Goal: Transaction & Acquisition: Download file/media

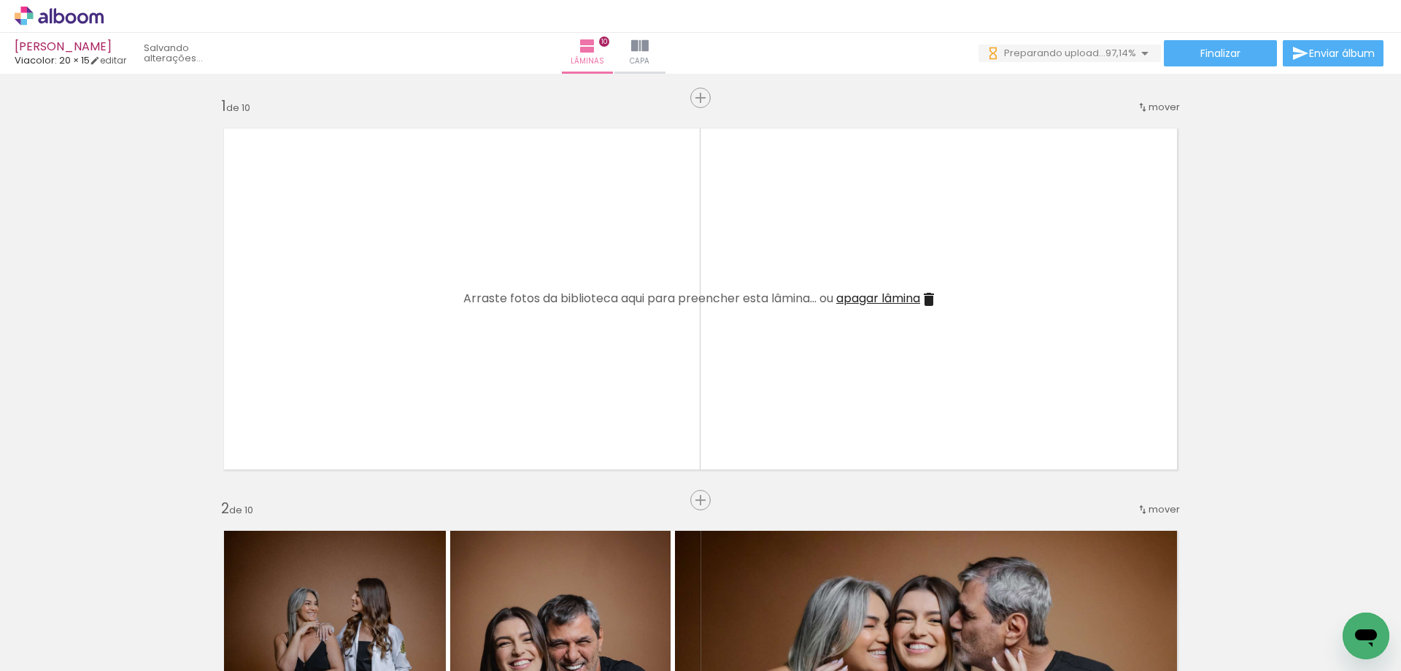
scroll to position [0, 1584]
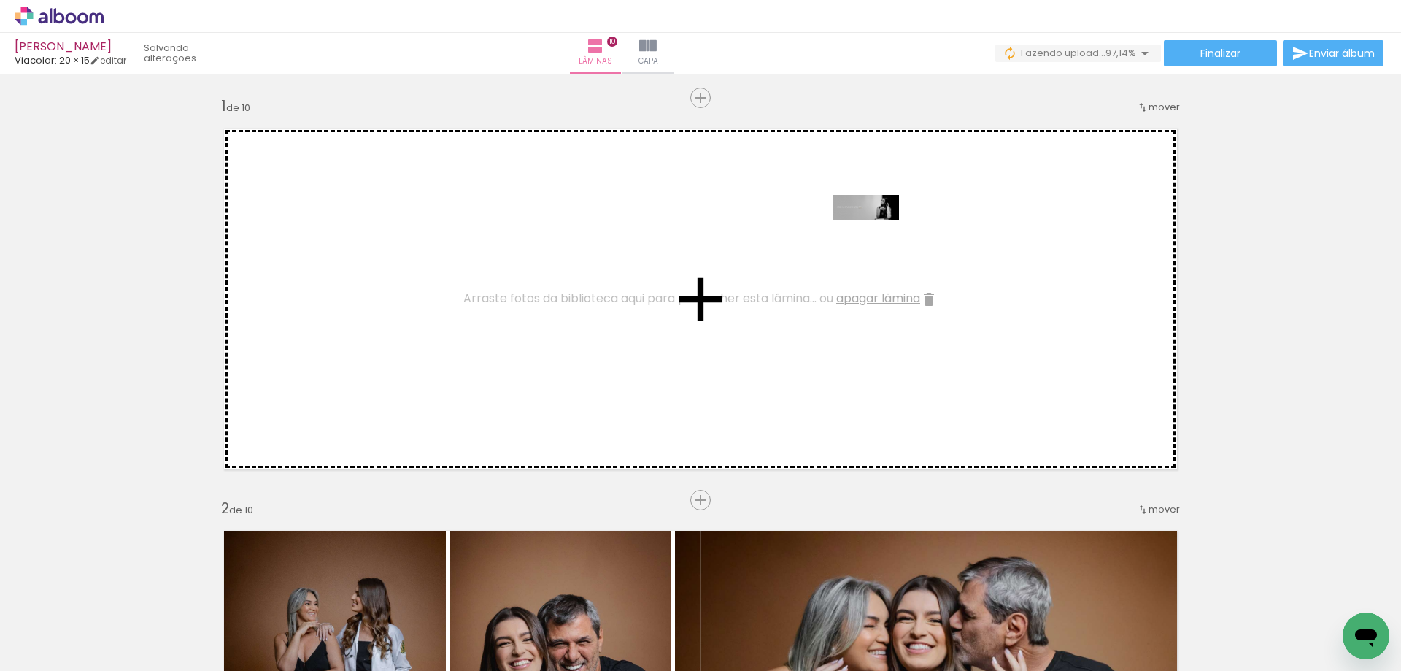
drag, startPoint x: 1321, startPoint y: 611, endPoint x: 877, endPoint y: 239, distance: 579.3
click at [877, 239] on quentale-workspace at bounding box center [700, 335] width 1401 height 671
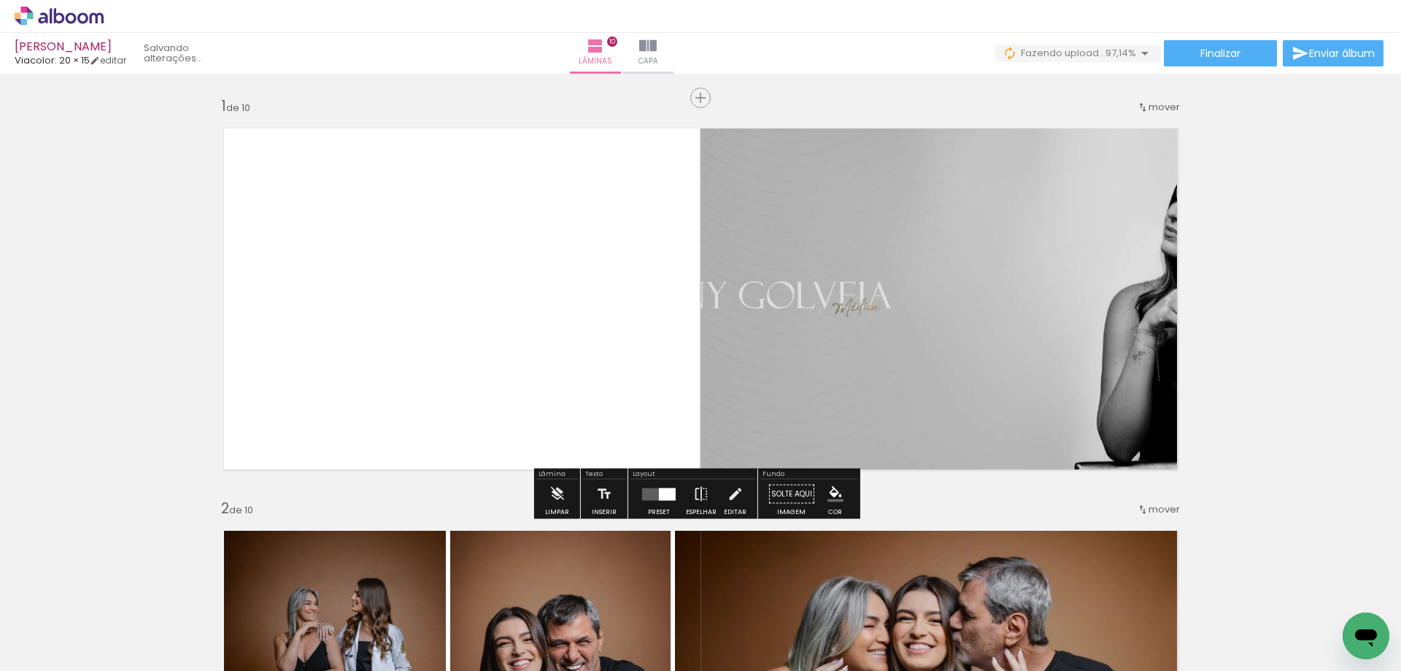
click at [663, 489] on div at bounding box center [667, 494] width 17 height 12
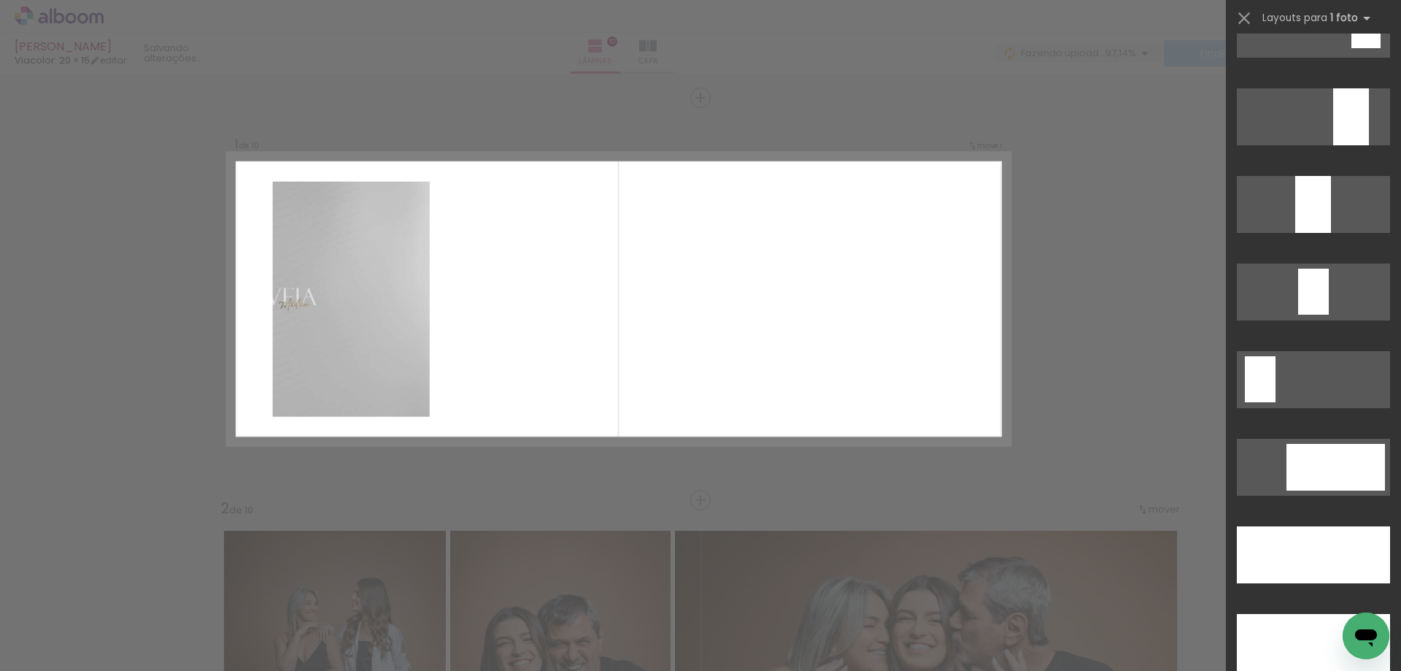
scroll to position [4234, 0]
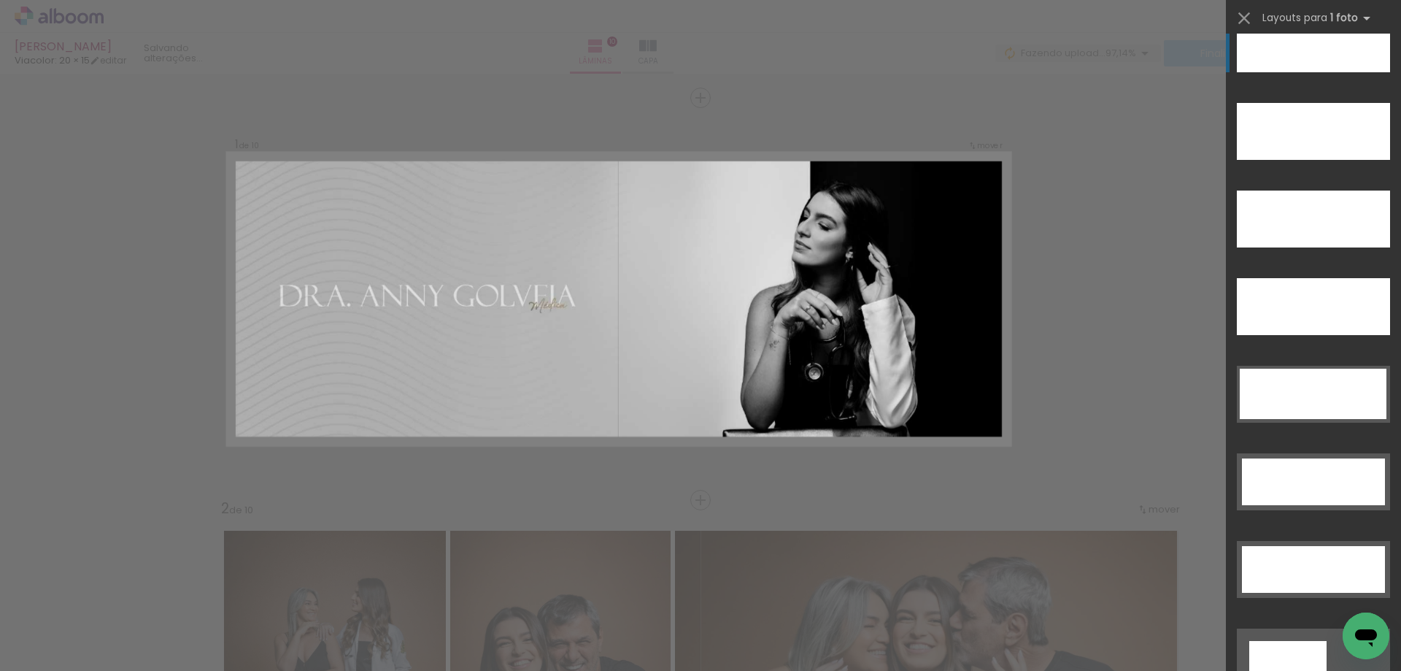
click at [1285, 53] on div at bounding box center [1313, 43] width 153 height 57
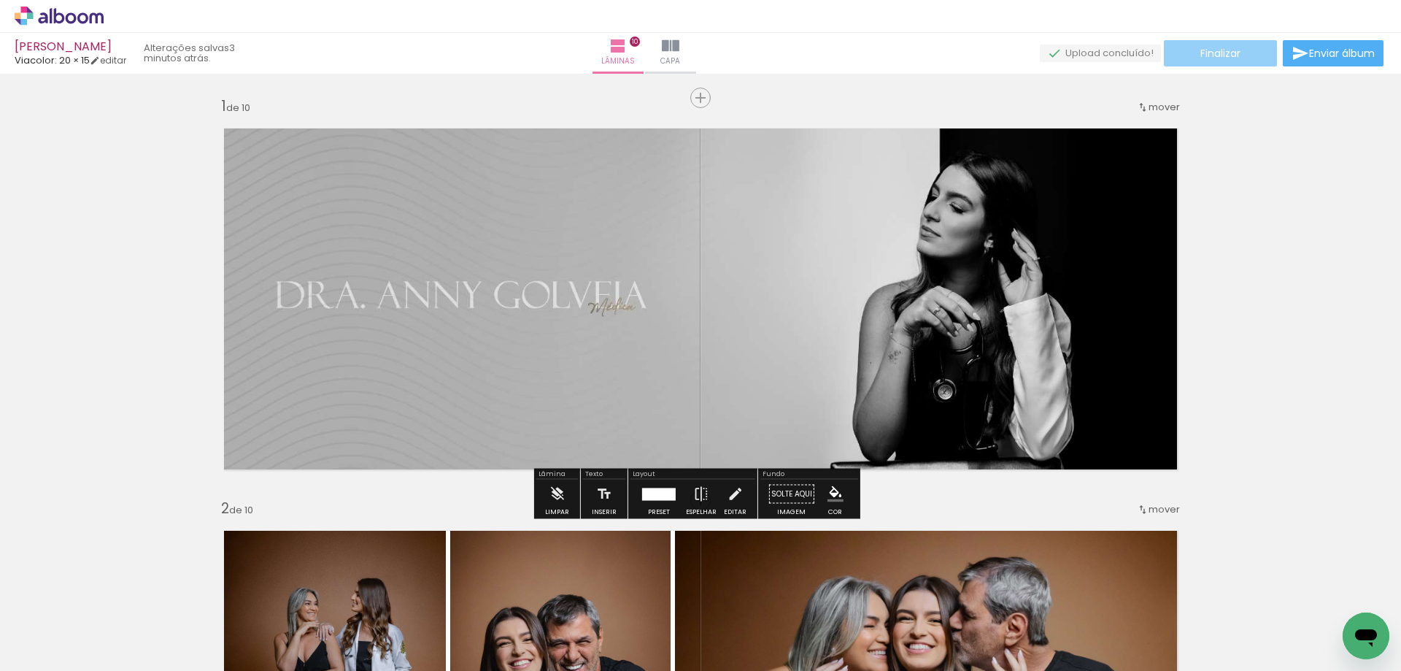
click at [1231, 53] on span "Finalizar" at bounding box center [1221, 53] width 40 height 10
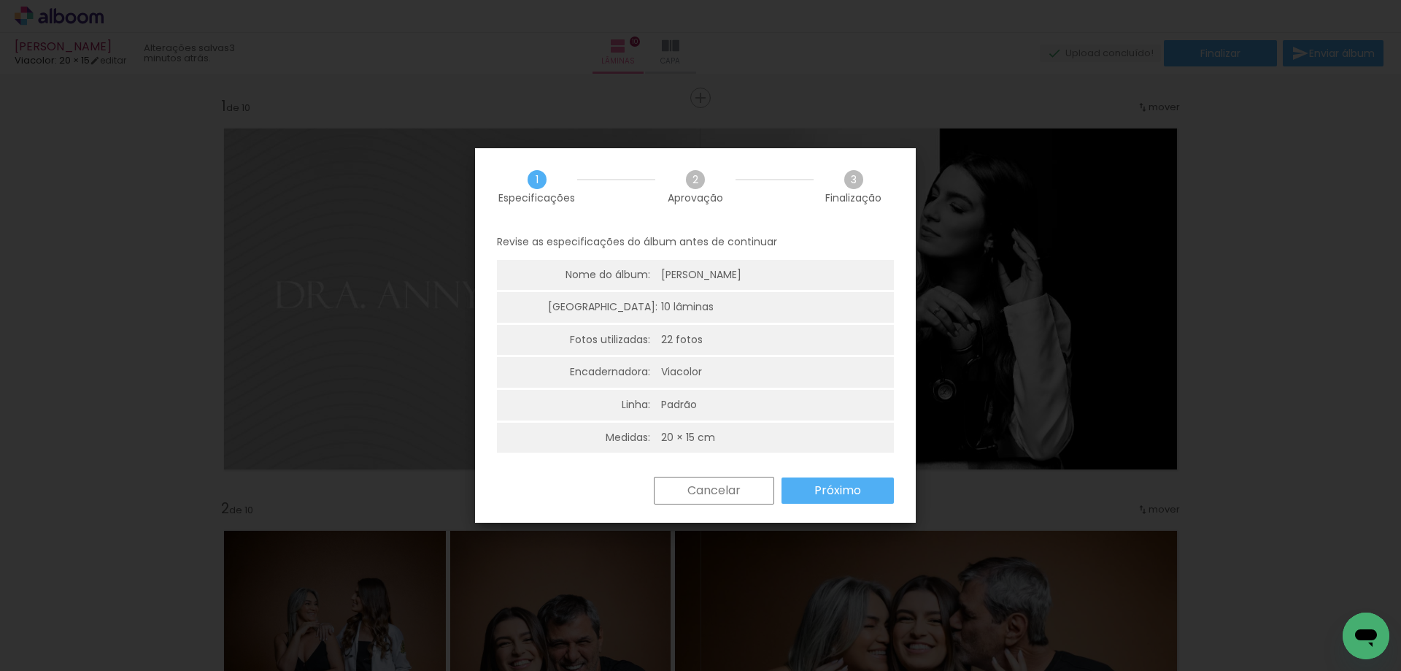
click at [799, 503] on paper-button "Próximo" at bounding box center [838, 490] width 112 height 26
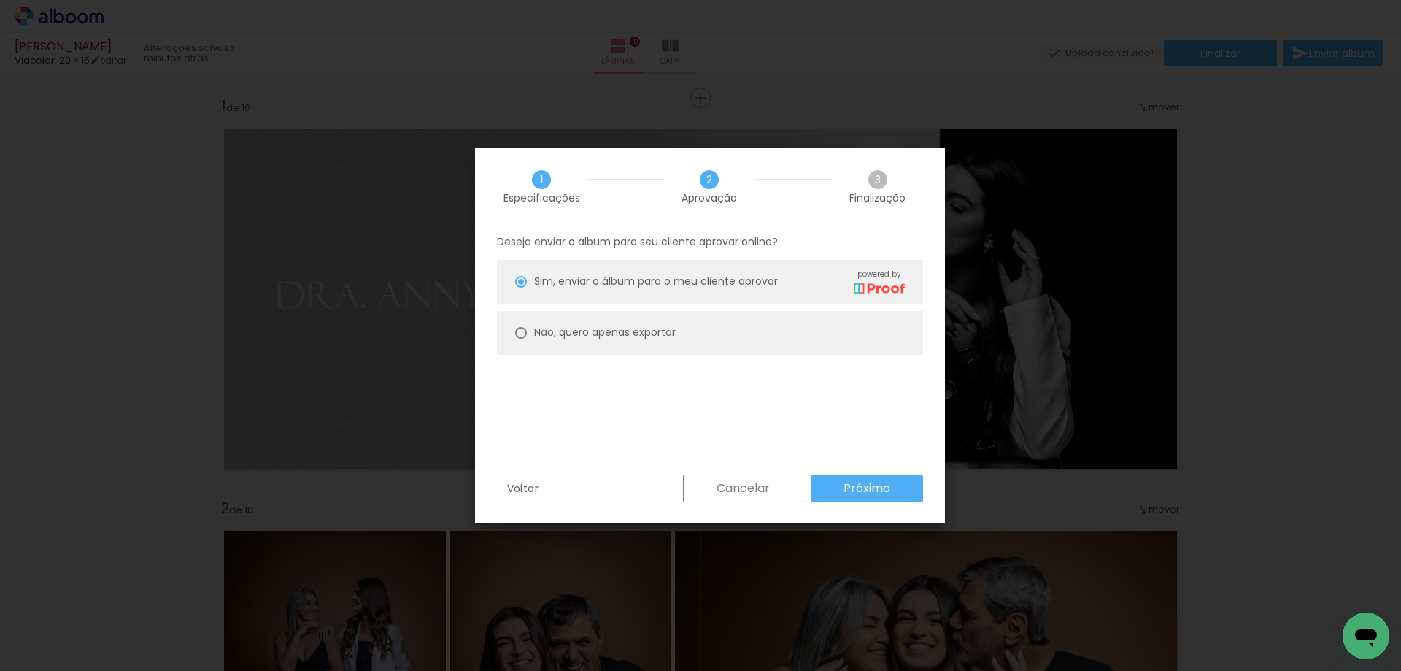
click at [0, 0] on slot "Não, quero apenas exportar" at bounding box center [0, 0] width 0 height 0
type paper-radio-button "on"
click at [0, 0] on slot "Próximo" at bounding box center [0, 0] width 0 height 0
type input "Alta, 300 DPI"
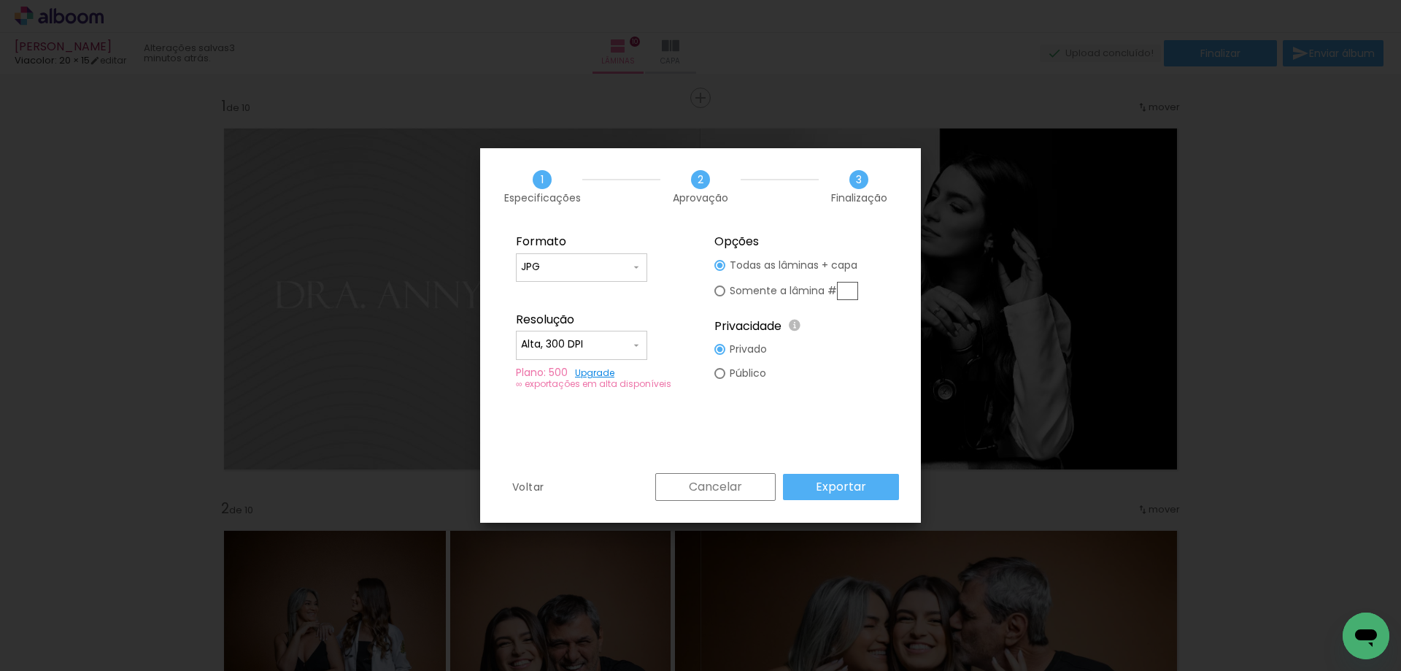
click at [877, 496] on paper-button "Exportar" at bounding box center [841, 487] width 116 height 26
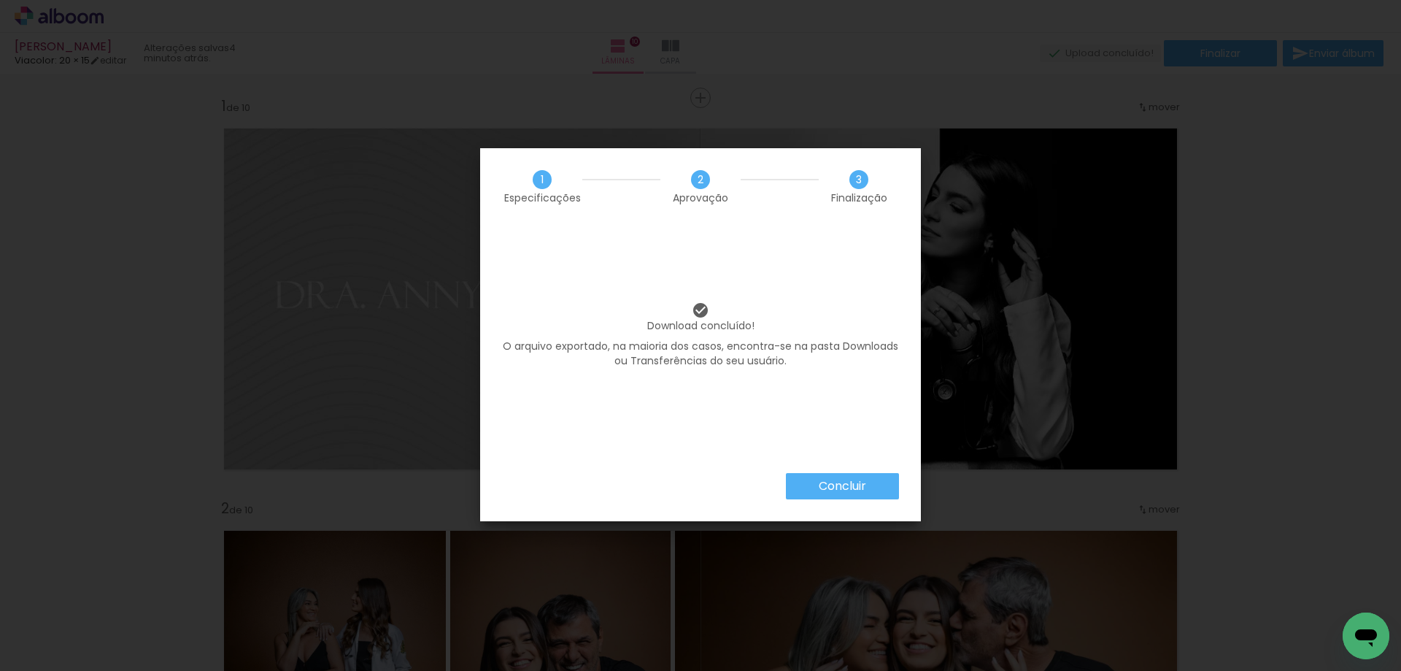
click at [871, 493] on paper-button "Concluir" at bounding box center [842, 486] width 113 height 26
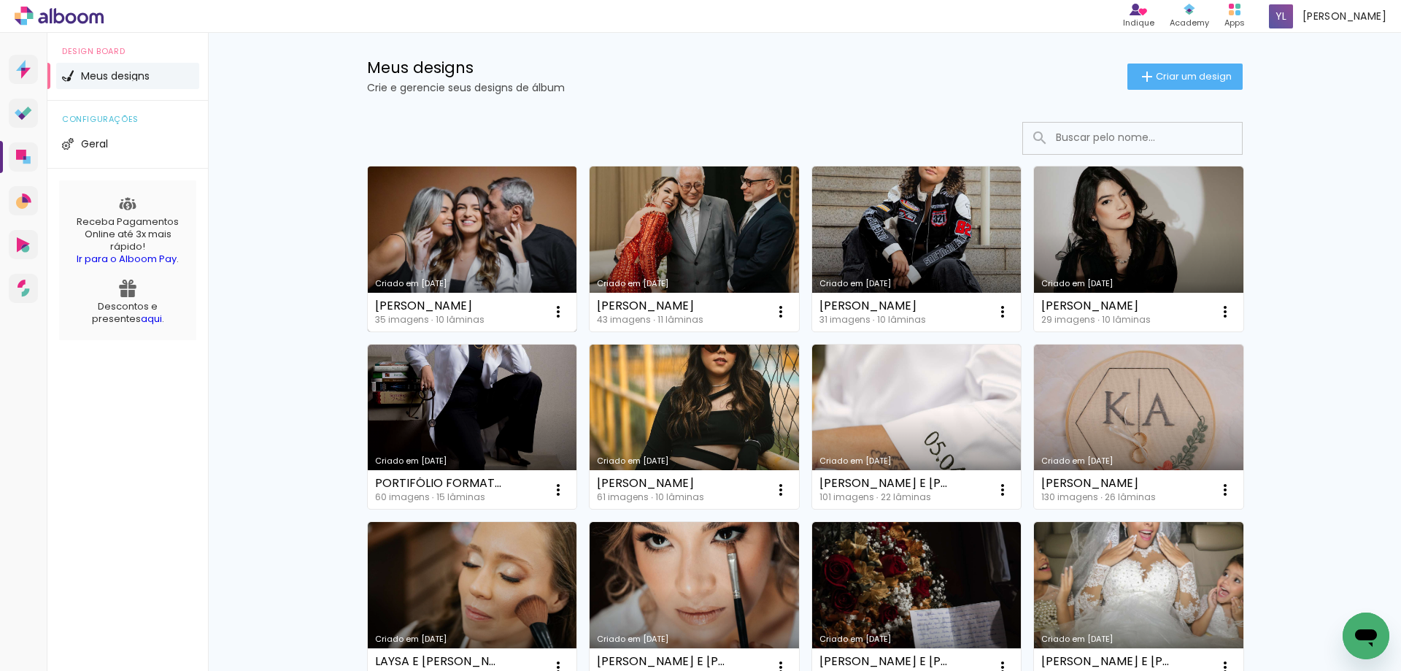
scroll to position [146, 0]
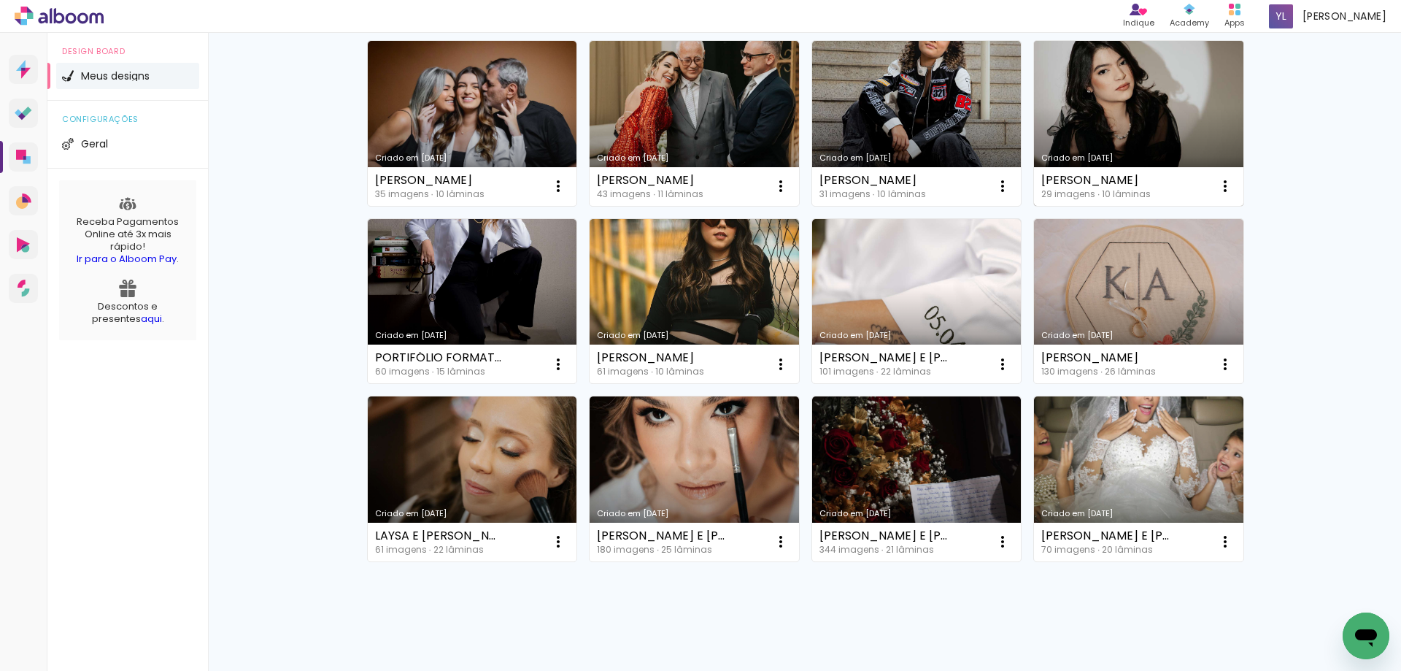
click at [1086, 97] on link "Criado em [DATE]" at bounding box center [1138, 123] width 209 height 165
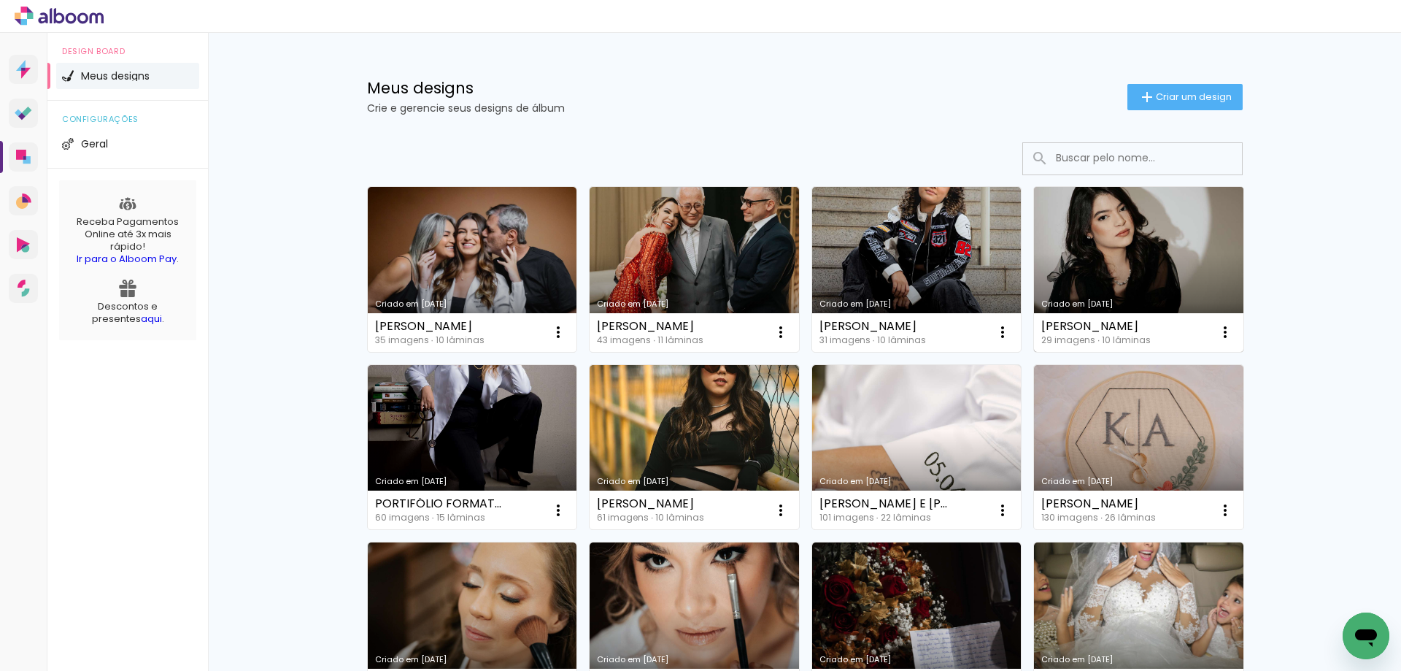
click at [1098, 279] on link "Criado em [DATE]" at bounding box center [1138, 269] width 209 height 165
